Goal: Task Accomplishment & Management: Manage account settings

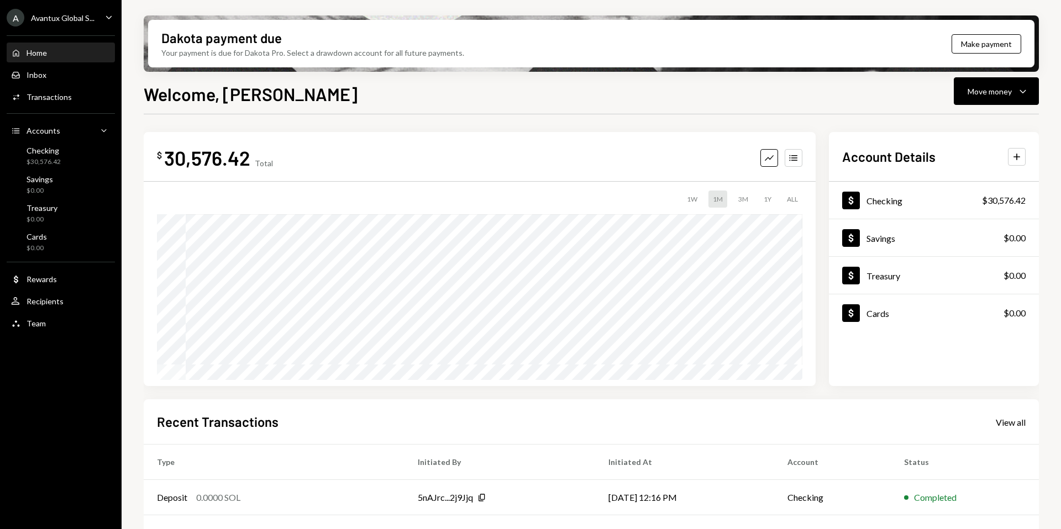
click at [47, 21] on div "Avantux Global S..." at bounding box center [63, 17] width 64 height 9
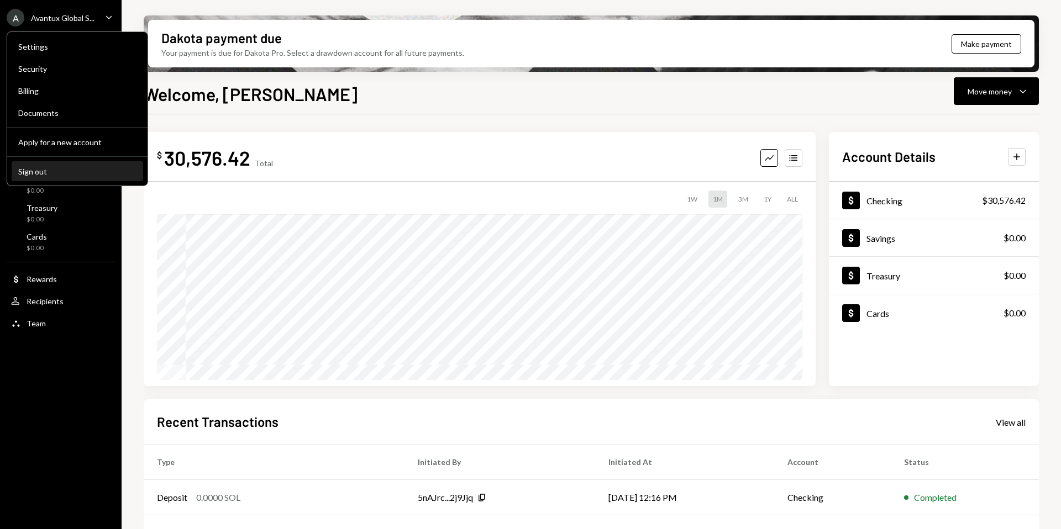
click at [58, 171] on div "Sign out" at bounding box center [77, 171] width 118 height 9
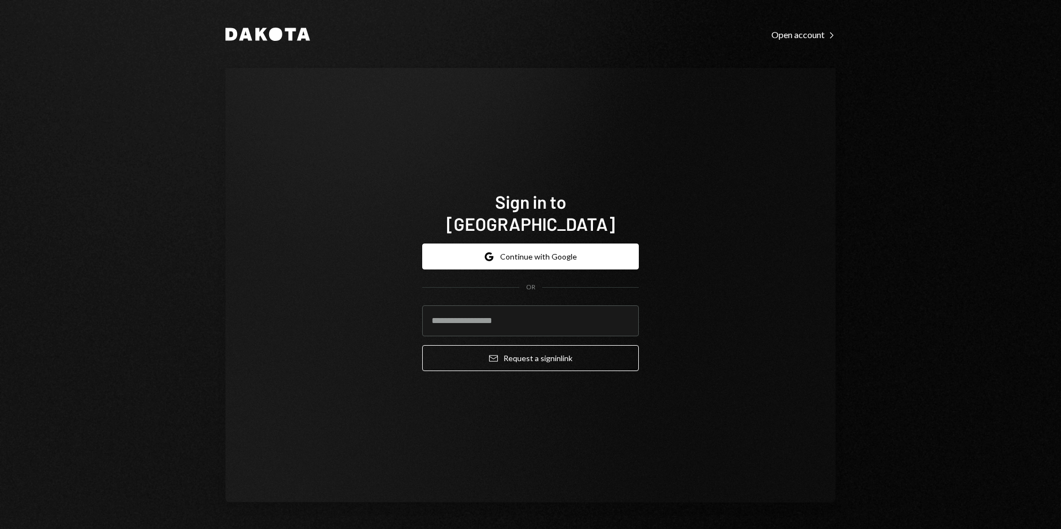
click at [565, 235] on div "Google Continue with Google OR Email Request a sign in link" at bounding box center [530, 307] width 217 height 145
click at [553, 244] on button "Google Continue with Google" at bounding box center [530, 257] width 217 height 26
